Goal: Task Accomplishment & Management: Manage account settings

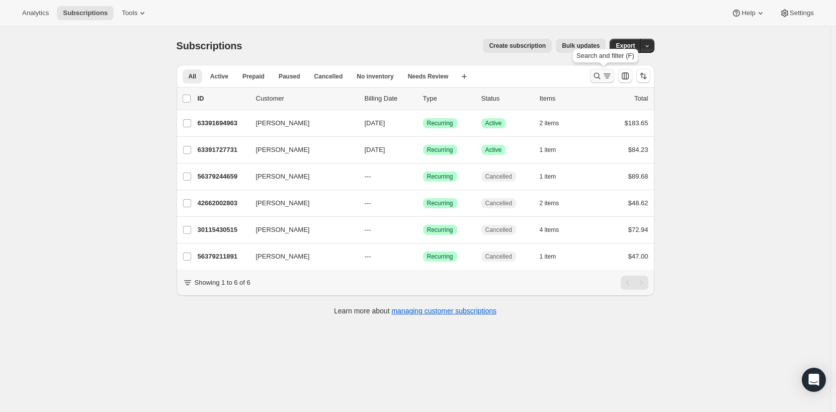
click at [607, 73] on icon "Search and filter results" at bounding box center [607, 76] width 10 height 10
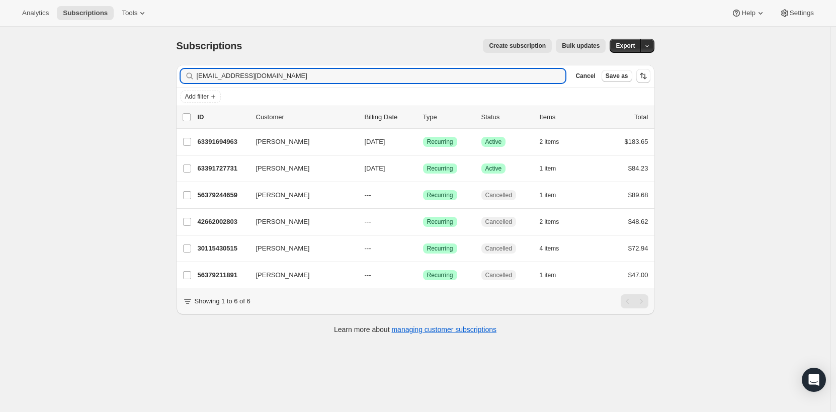
drag, startPoint x: 298, startPoint y: 76, endPoint x: 186, endPoint y: 72, distance: 112.7
click at [186, 72] on div "[EMAIL_ADDRESS][DOMAIN_NAME] Clear" at bounding box center [373, 76] width 385 height 14
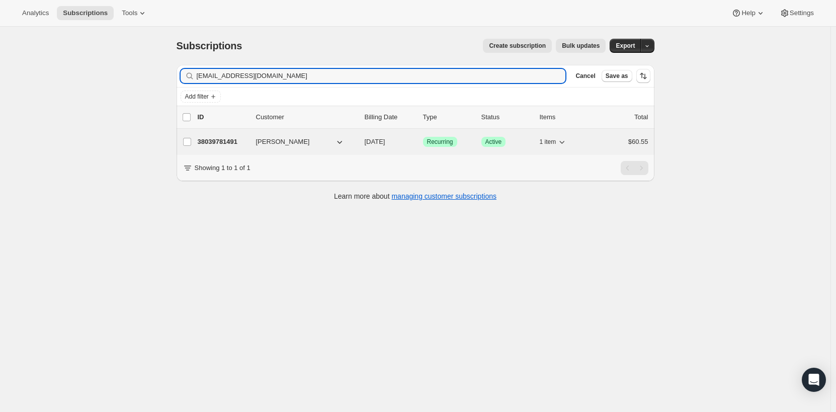
type input "[EMAIL_ADDRESS][DOMAIN_NAME]"
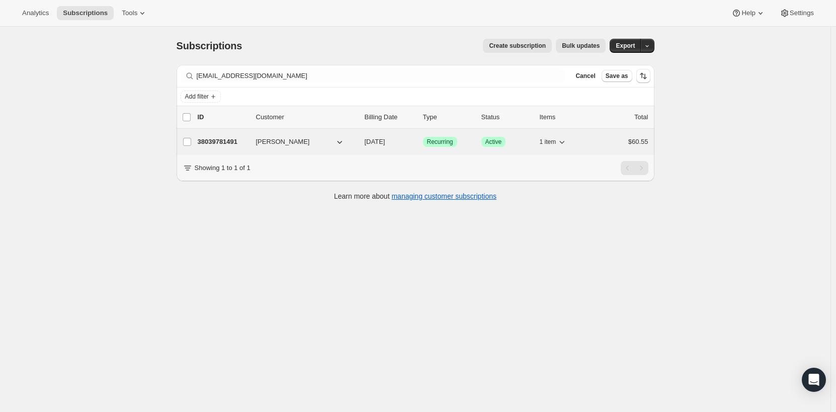
click at [267, 142] on span "[PERSON_NAME]" at bounding box center [283, 142] width 54 height 10
click at [272, 143] on span "[PERSON_NAME]" at bounding box center [283, 142] width 54 height 10
click at [236, 144] on p "38039781491" at bounding box center [223, 142] width 50 height 10
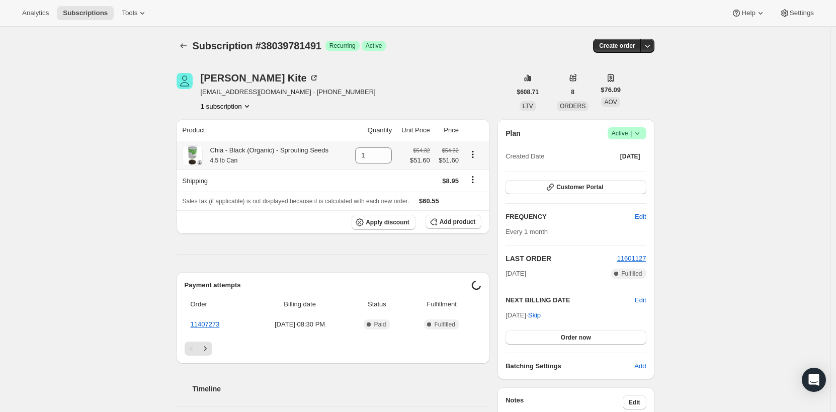
click at [642, 131] on icon at bounding box center [637, 133] width 10 height 10
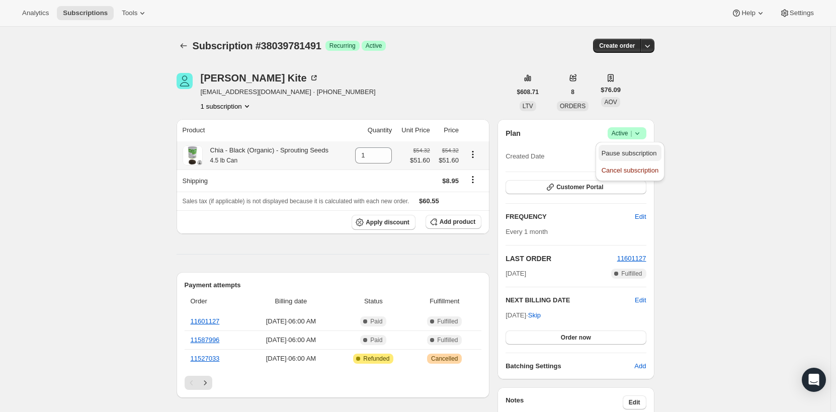
click at [640, 153] on span "Pause subscription" at bounding box center [629, 153] width 55 height 8
